Goal: Task Accomplishment & Management: Manage account settings

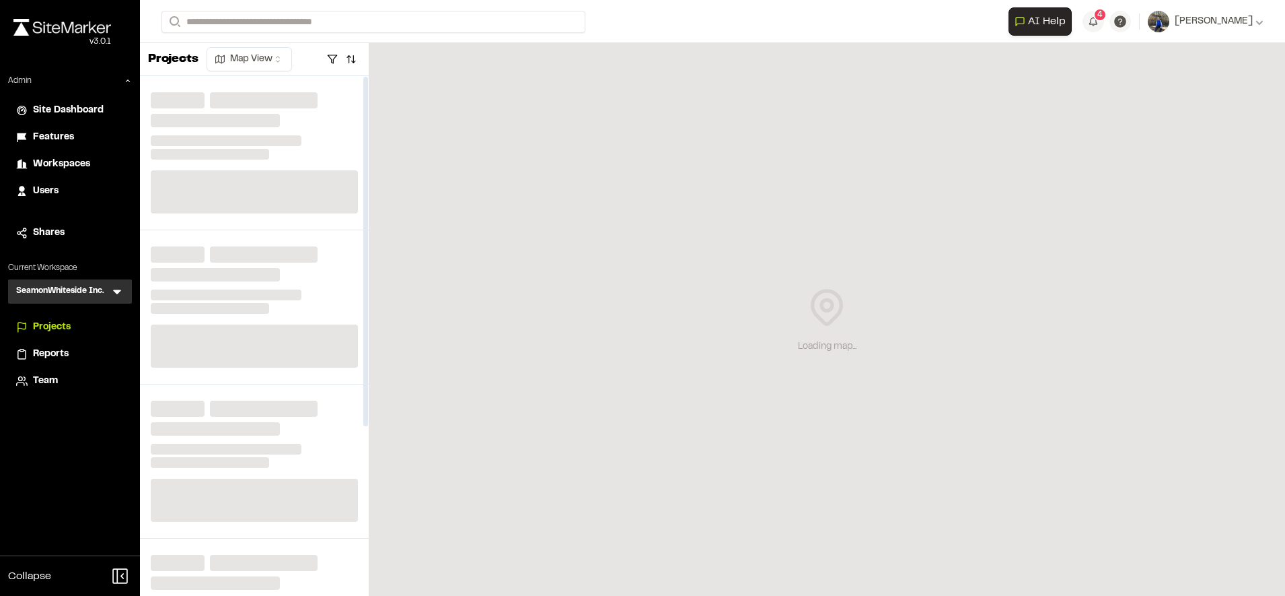
click at [69, 186] on div "Users" at bounding box center [78, 191] width 91 height 15
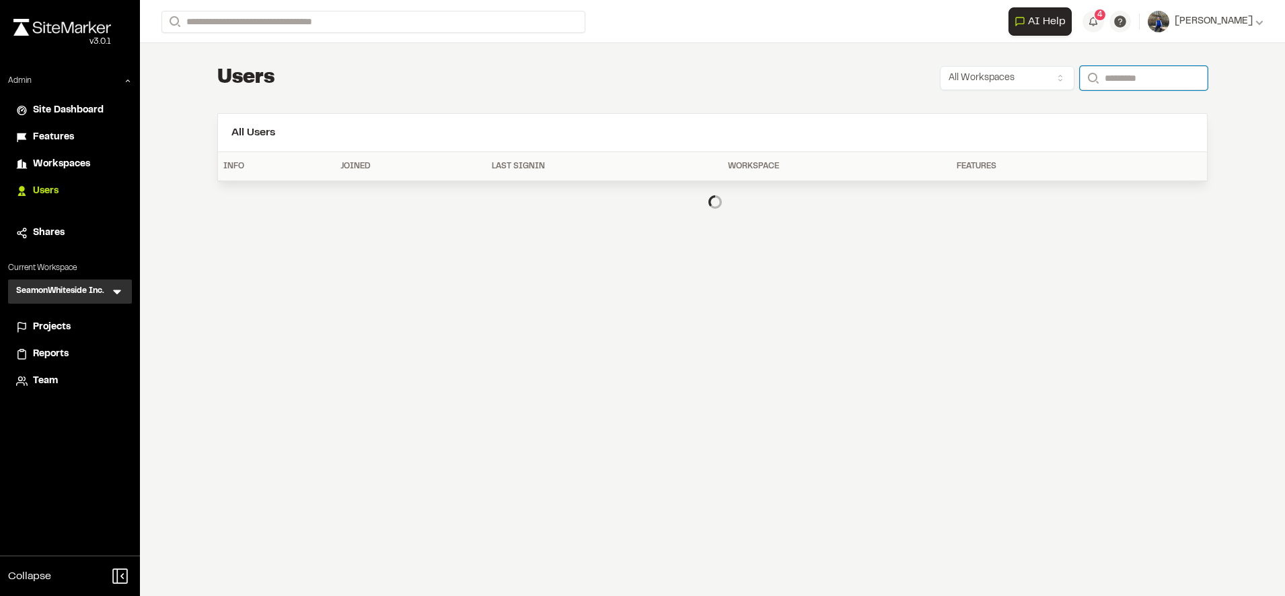
click at [1106, 80] on input "Search" at bounding box center [1144, 78] width 128 height 24
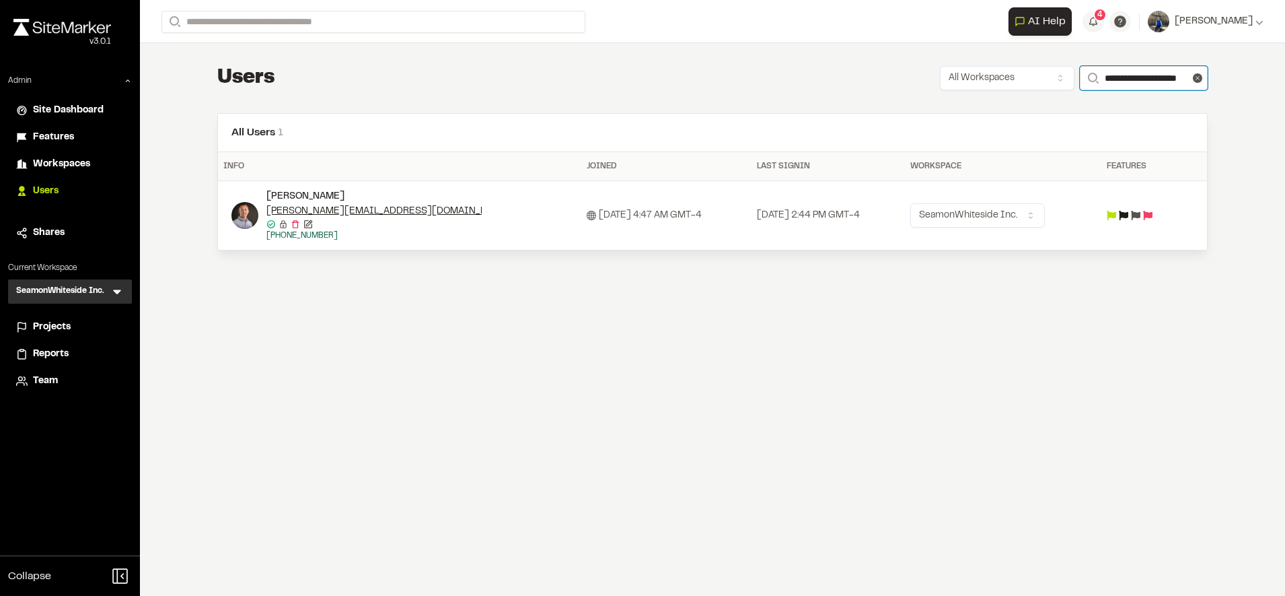
type input "**********"
click at [1141, 215] on icon at bounding box center [1135, 215] width 9 height 9
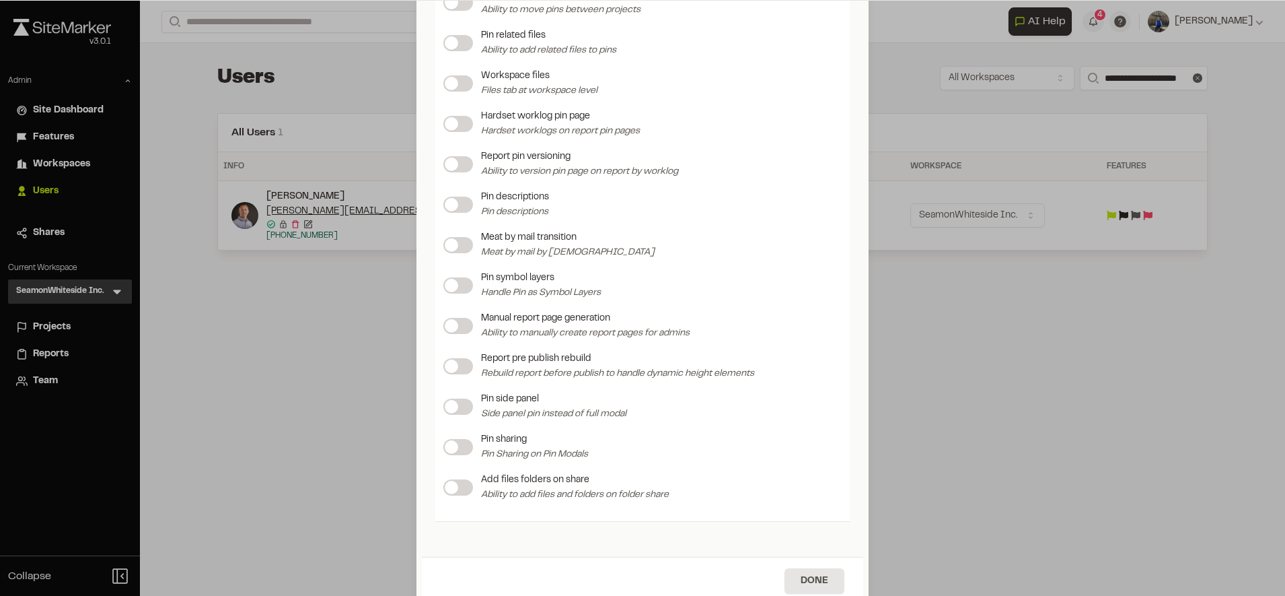
scroll to position [1748, 0]
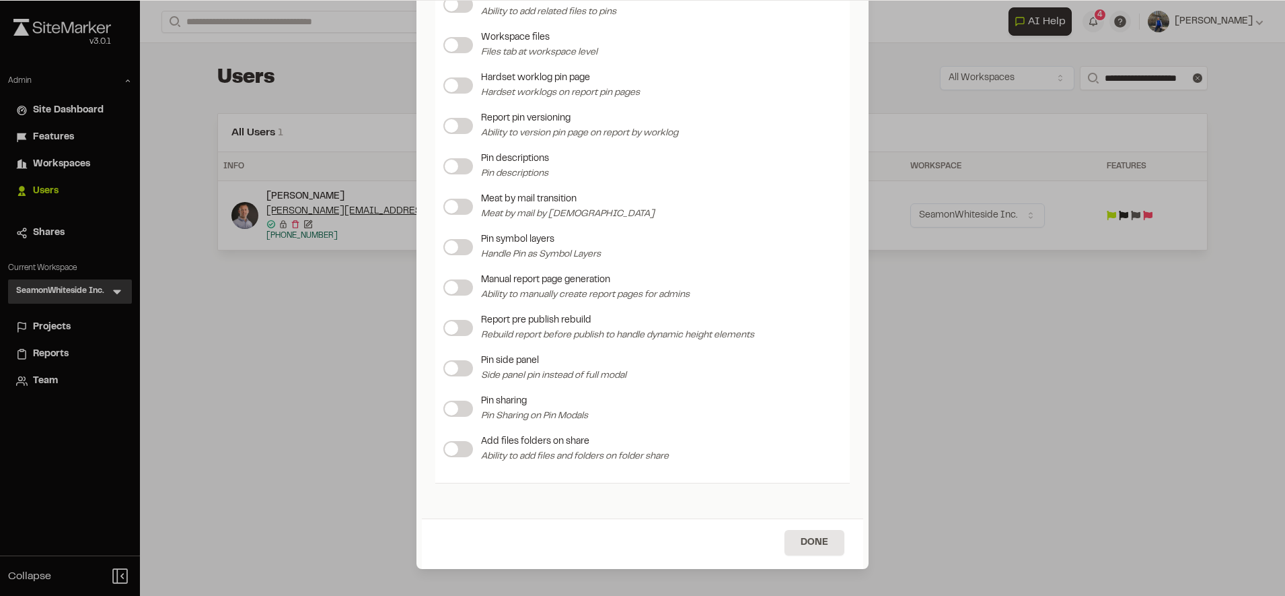
click at [451, 413] on span at bounding box center [451, 408] width 13 height 13
click at [453, 367] on label at bounding box center [459, 368] width 30 height 16
click at [811, 533] on button "Done" at bounding box center [815, 543] width 60 height 26
